Goal: Use online tool/utility: Utilize a website feature to perform a specific function

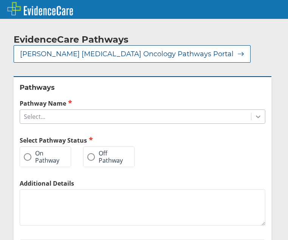
click at [254, 119] on icon at bounding box center [258, 117] width 8 height 8
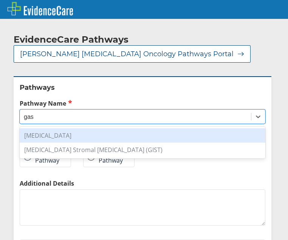
click at [122, 134] on div "[MEDICAL_DATA]" at bounding box center [142, 135] width 245 height 14
type input "gas"
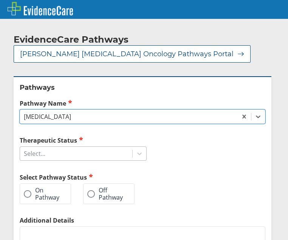
click at [129, 151] on div "Select..." at bounding box center [76, 153] width 112 height 13
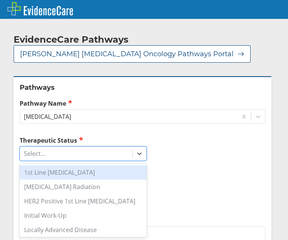
click at [105, 170] on div "1st Line [MEDICAL_DATA]" at bounding box center [83, 172] width 127 height 14
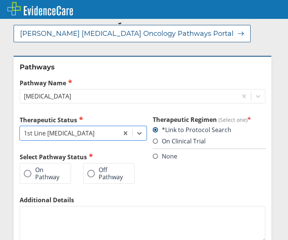
scroll to position [54, 0]
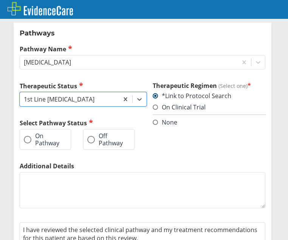
click at [52, 137] on label "On Pathway" at bounding box center [41, 139] width 35 height 14
click at [0, 0] on input "On Pathway" at bounding box center [0, 0] width 0 height 0
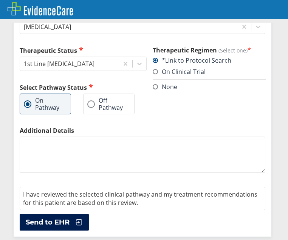
click at [60, 222] on span "Send to EHR" at bounding box center [48, 222] width 44 height 9
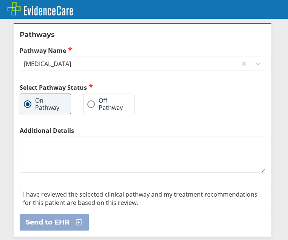
scroll to position [53, 0]
